Goal: Check status: Check status

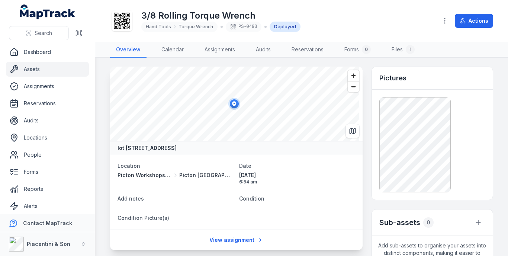
scroll to position [446, 0]
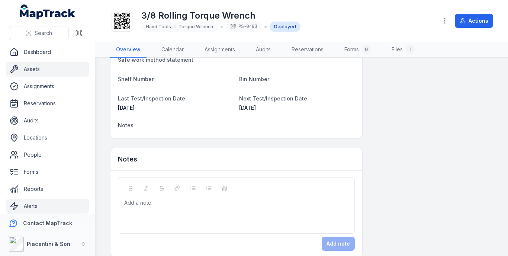
click at [41, 204] on link "Alerts" at bounding box center [47, 206] width 83 height 15
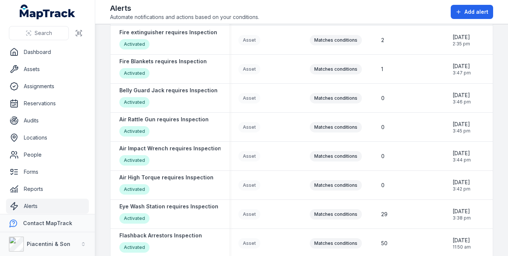
scroll to position [893, 0]
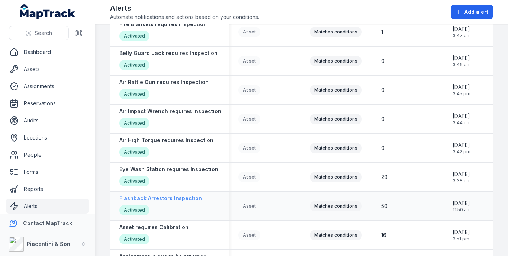
click at [177, 200] on strong "Flashback Arrestors Inspection" at bounding box center [160, 198] width 83 height 7
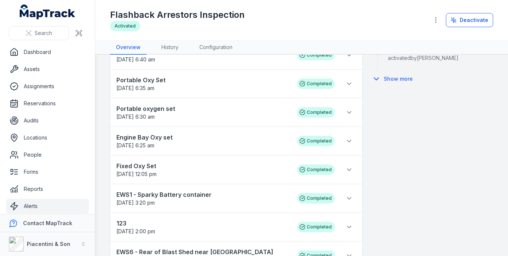
scroll to position [260, 0]
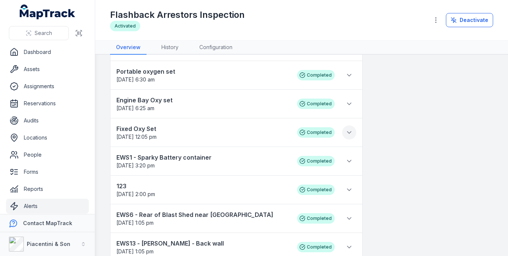
click at [349, 132] on icon at bounding box center [349, 132] width 7 height 7
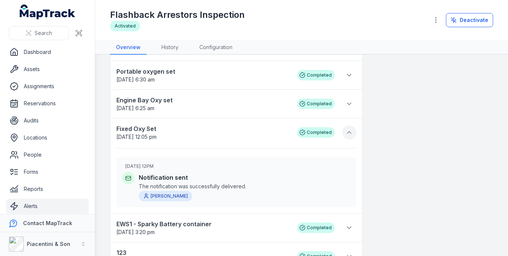
click at [349, 132] on icon at bounding box center [349, 132] width 7 height 7
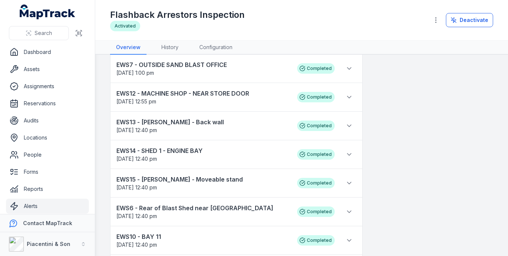
scroll to position [484, 0]
